Goal: Transaction & Acquisition: Download file/media

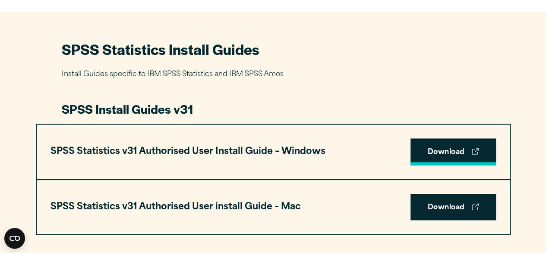
click at [421, 156] on link "Download" at bounding box center [453, 151] width 85 height 27
click at [479, 151] on link "Download" at bounding box center [453, 151] width 85 height 27
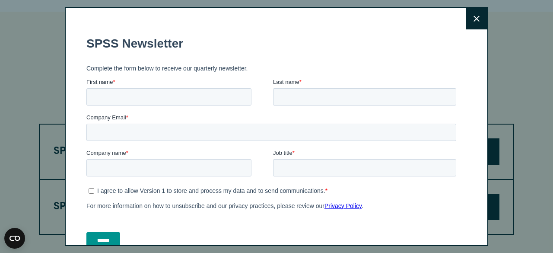
click at [470, 18] on button "Close" at bounding box center [476, 19] width 22 height 22
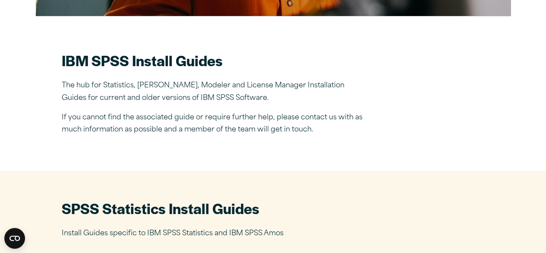
scroll to position [123, 0]
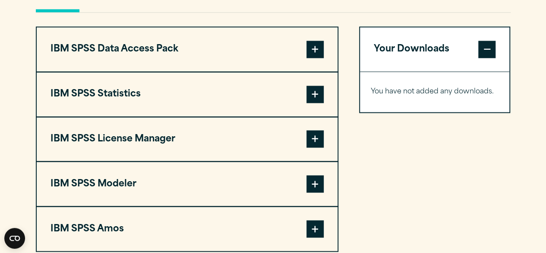
scroll to position [691, 0]
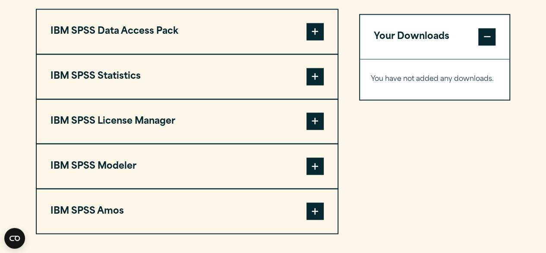
click at [319, 79] on span at bounding box center [315, 76] width 17 height 17
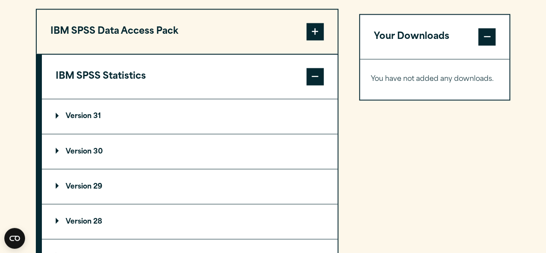
click at [89, 183] on p "Version 29" at bounding box center [79, 186] width 47 height 7
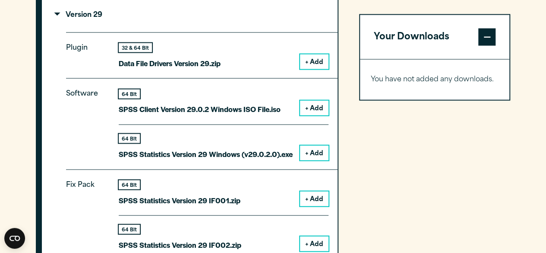
scroll to position [863, 0]
